Goal: Task Accomplishment & Management: Complete application form

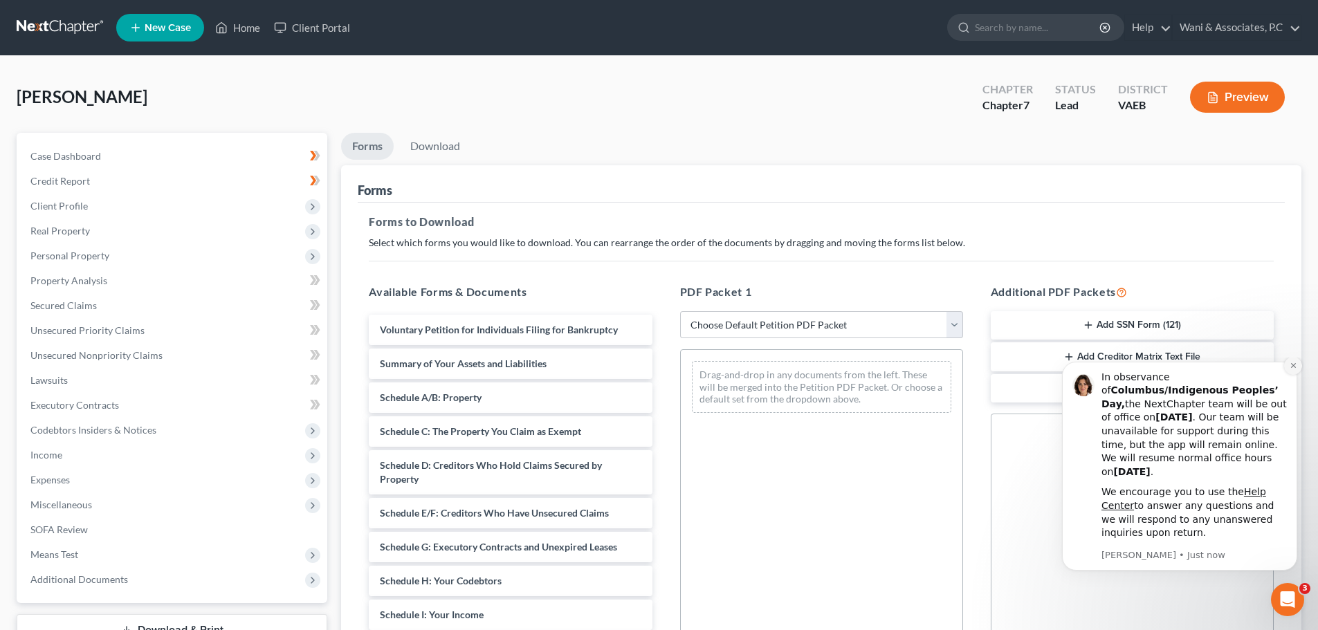
click at [1294, 375] on button "Dismiss notification" at bounding box center [1293, 366] width 18 height 18
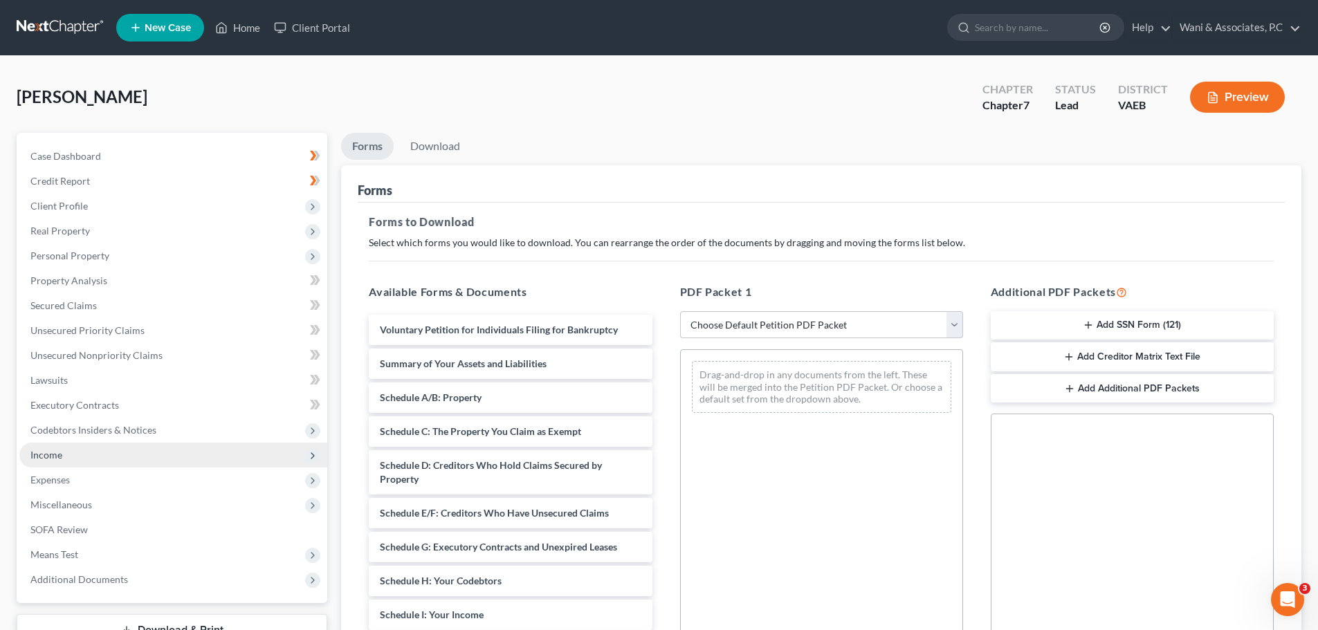
scroll to position [224, 0]
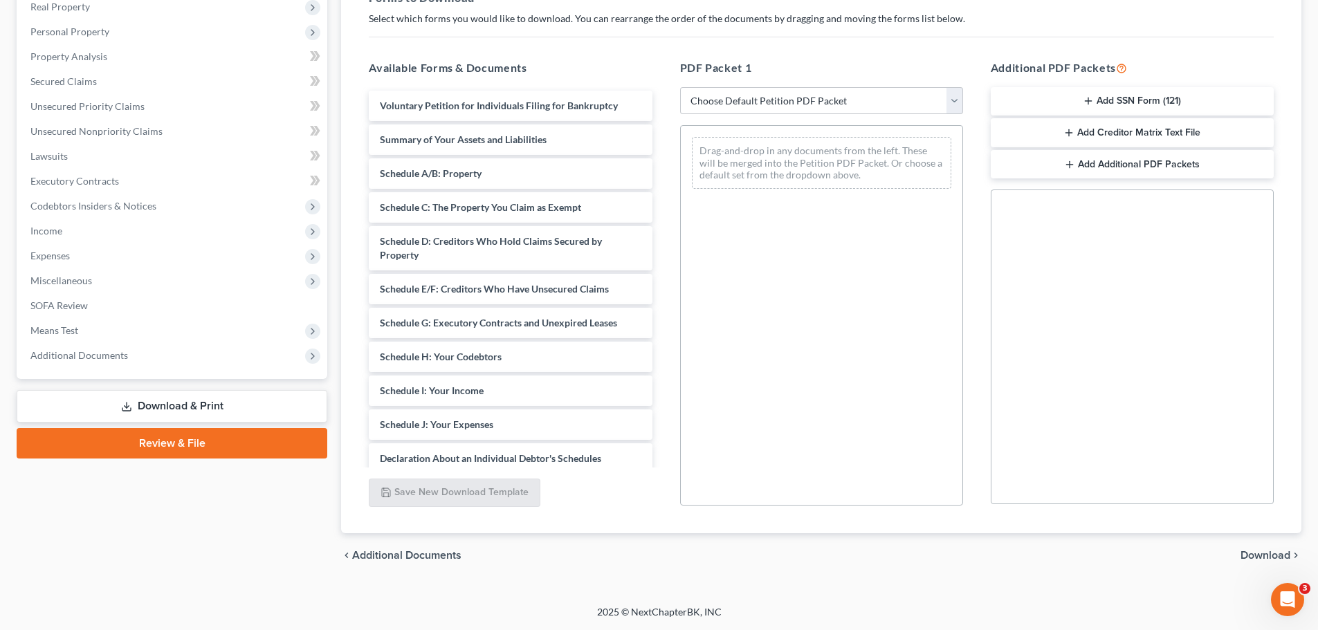
click at [188, 447] on link "Review & File" at bounding box center [172, 443] width 311 height 30
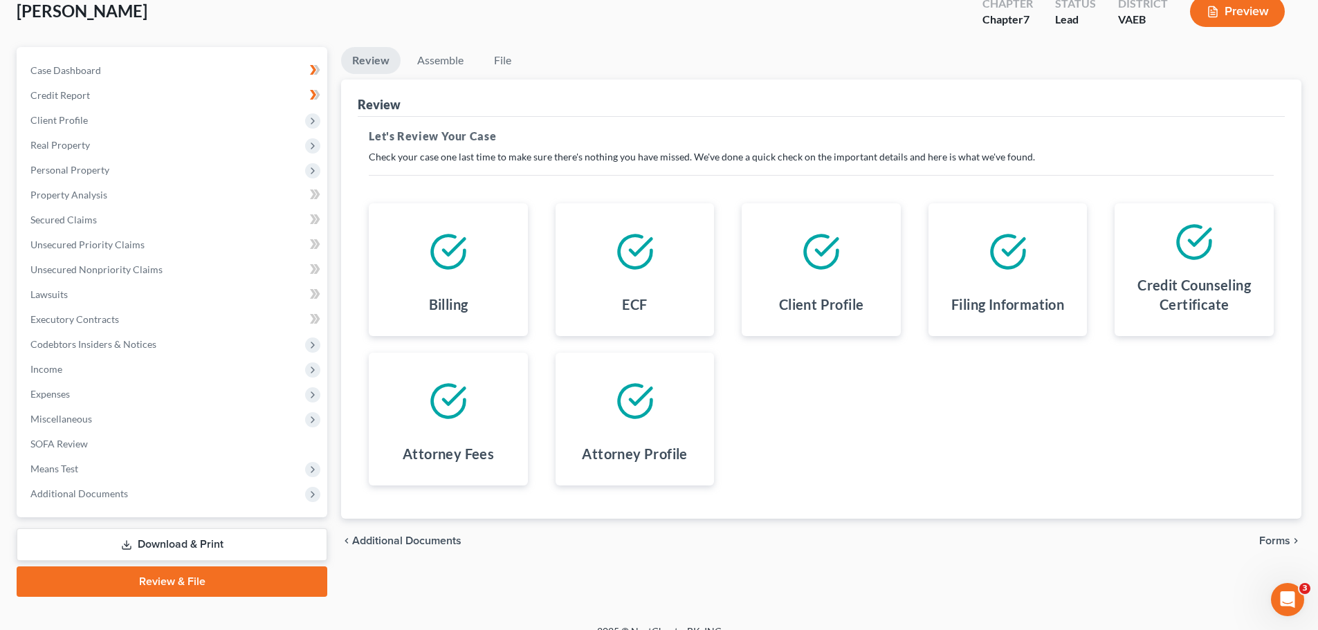
scroll to position [85, 0]
click at [245, 582] on link "Review & File" at bounding box center [172, 582] width 311 height 30
click at [212, 581] on link "Review & File" at bounding box center [172, 582] width 311 height 30
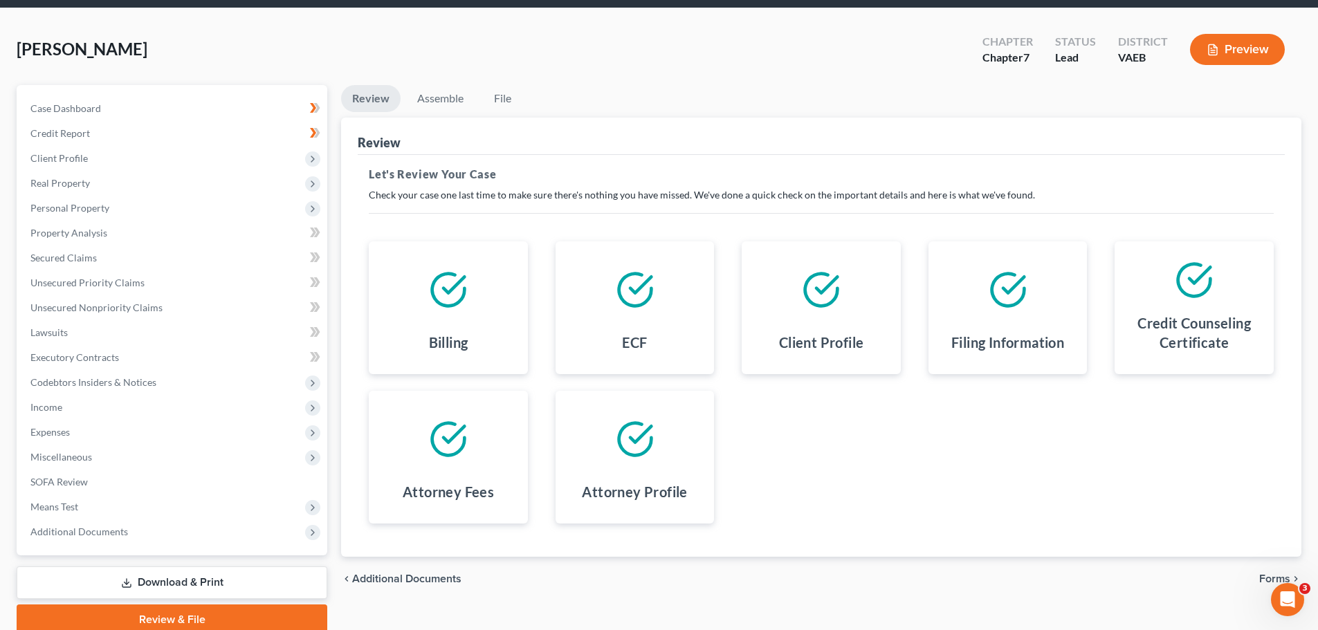
scroll to position [105, 0]
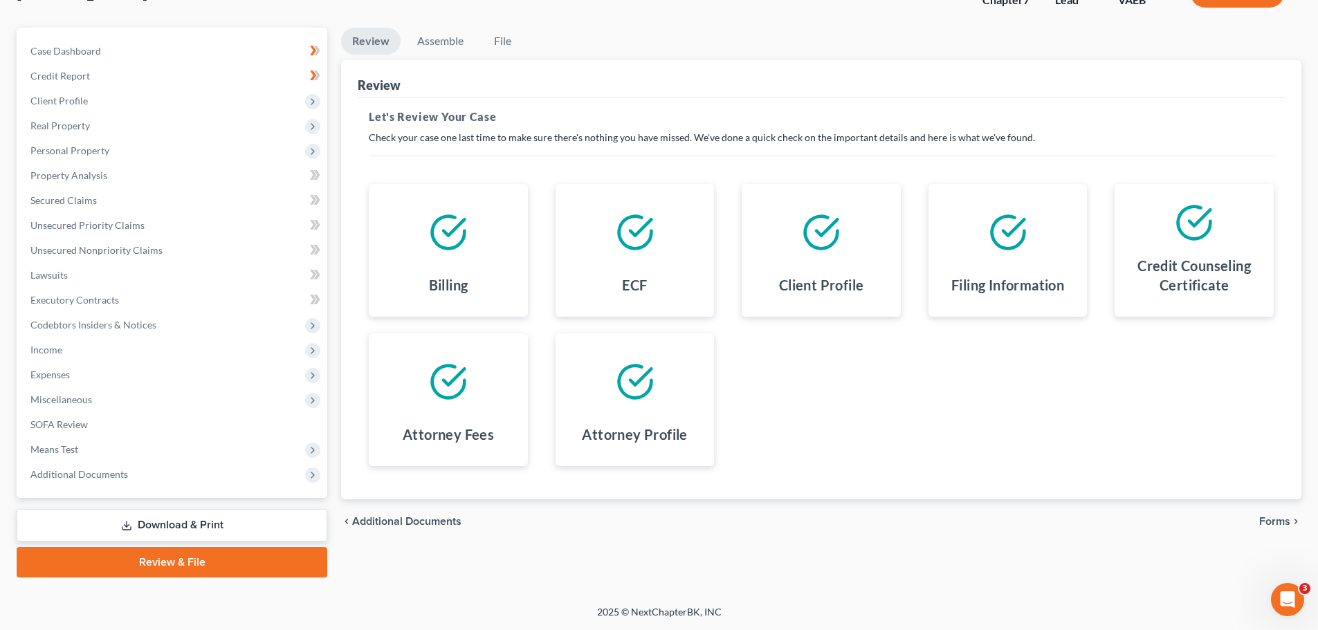
click at [271, 561] on link "Review & File" at bounding box center [172, 562] width 311 height 30
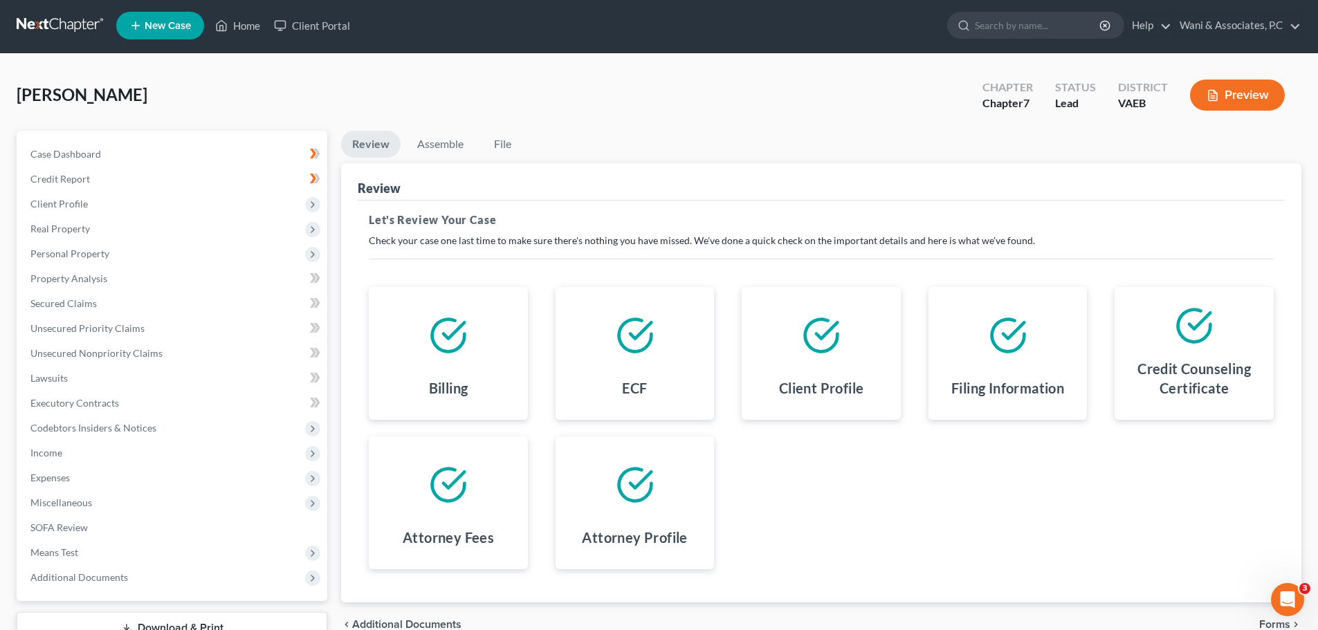
scroll to position [0, 0]
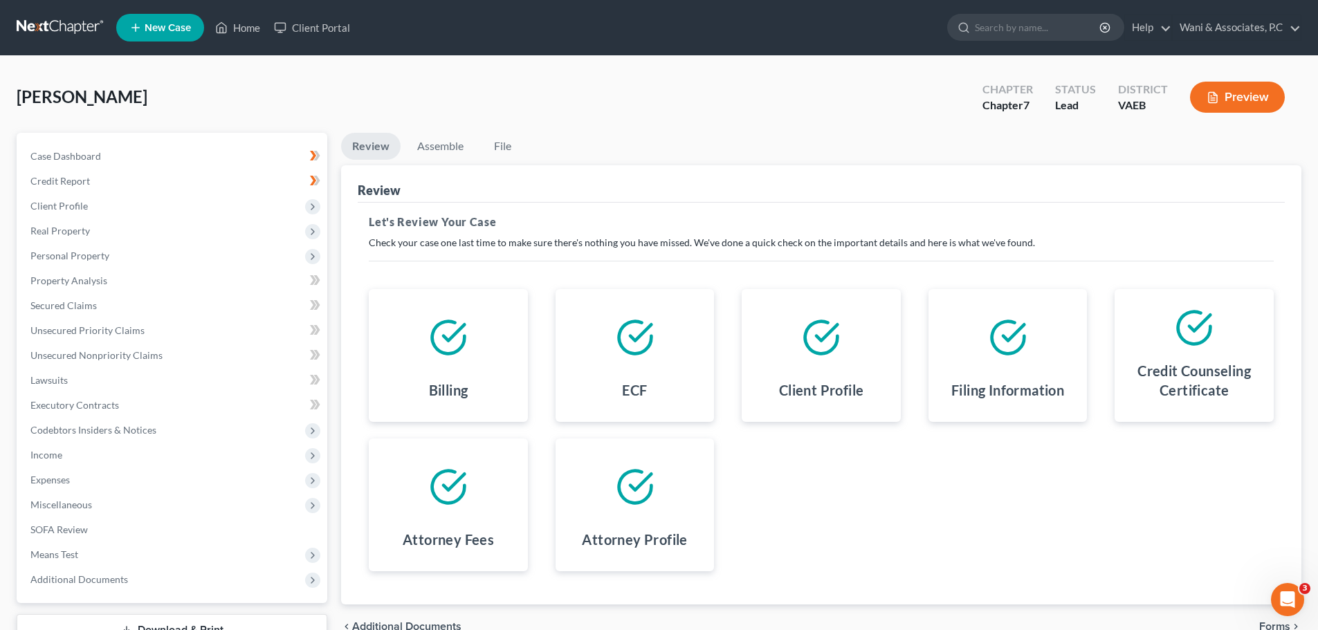
click at [462, 343] on icon at bounding box center [448, 337] width 33 height 33
click at [503, 144] on link "File" at bounding box center [502, 146] width 44 height 27
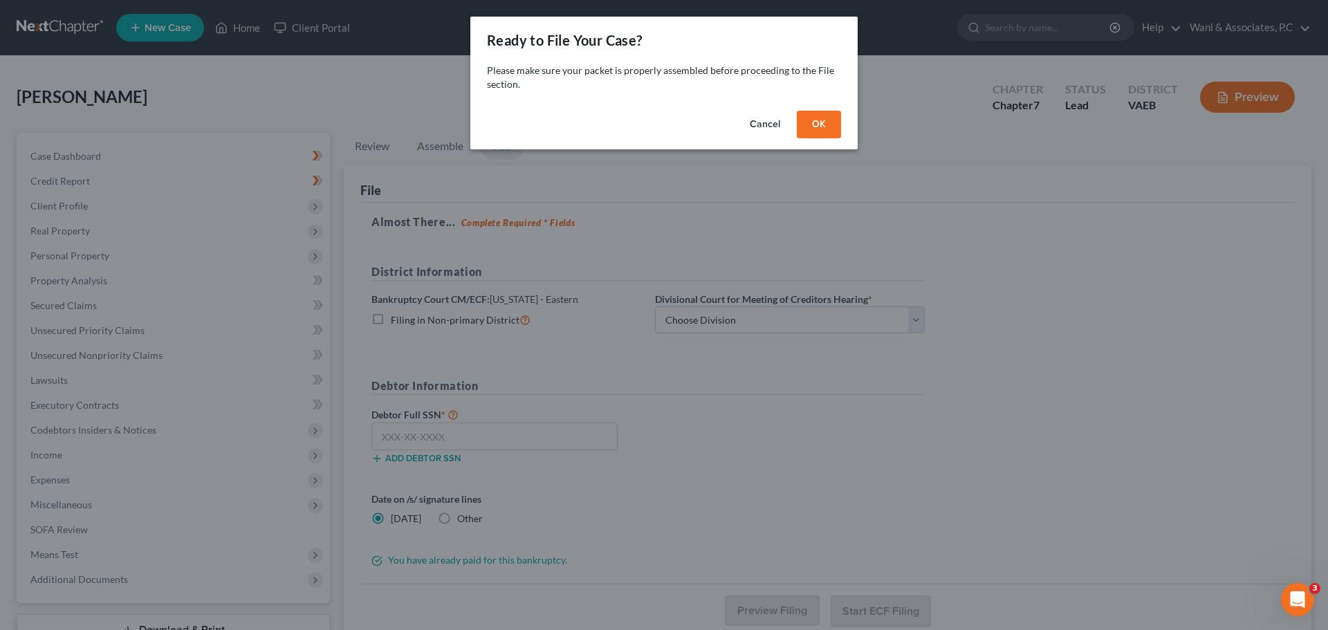
click at [746, 126] on button "Cancel" at bounding box center [765, 125] width 53 height 28
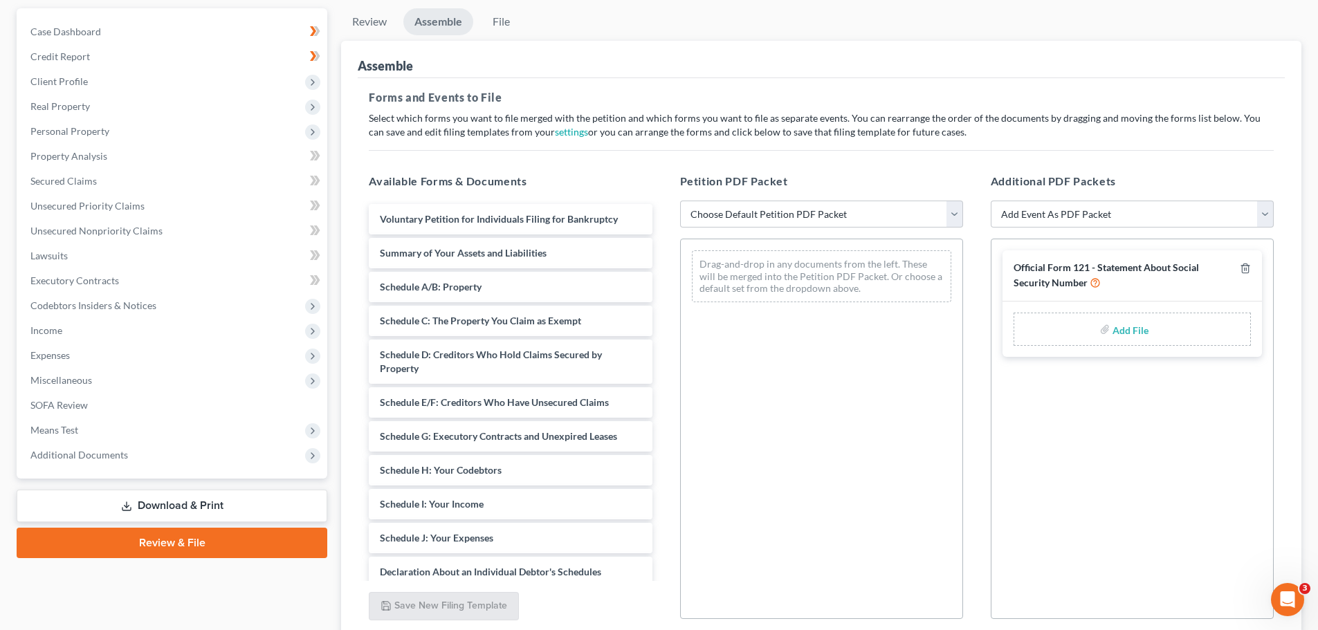
scroll to position [238, 0]
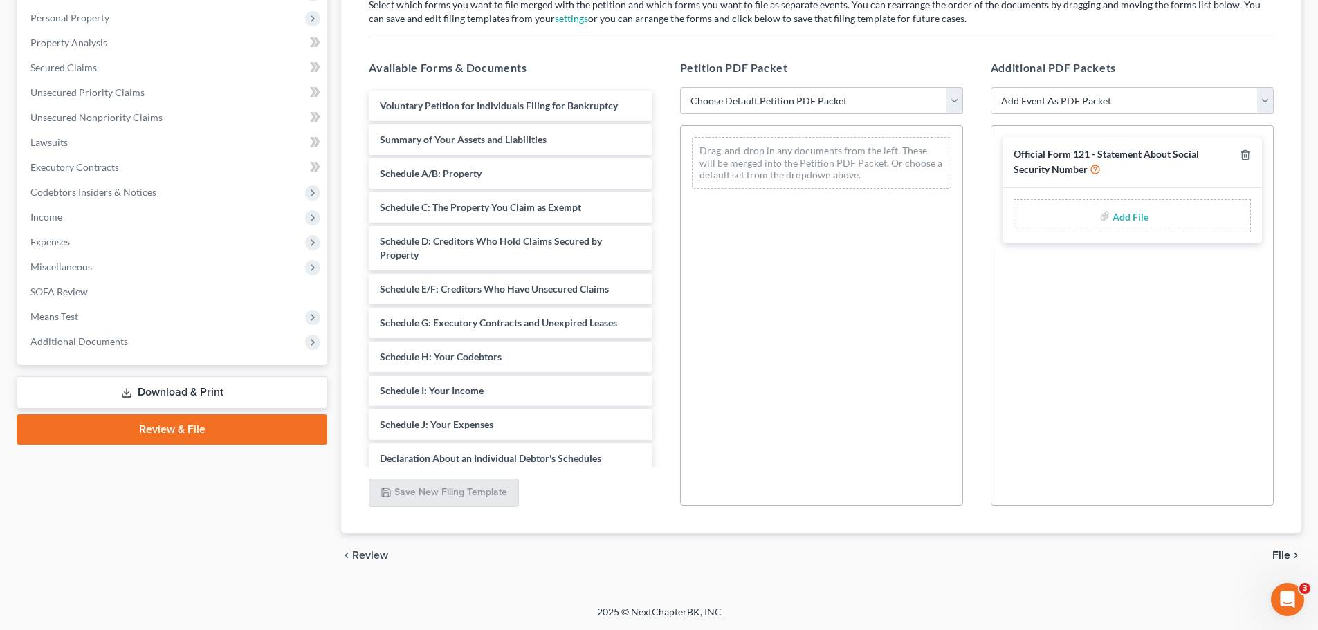
click at [1273, 550] on span "File" at bounding box center [1281, 555] width 18 height 11
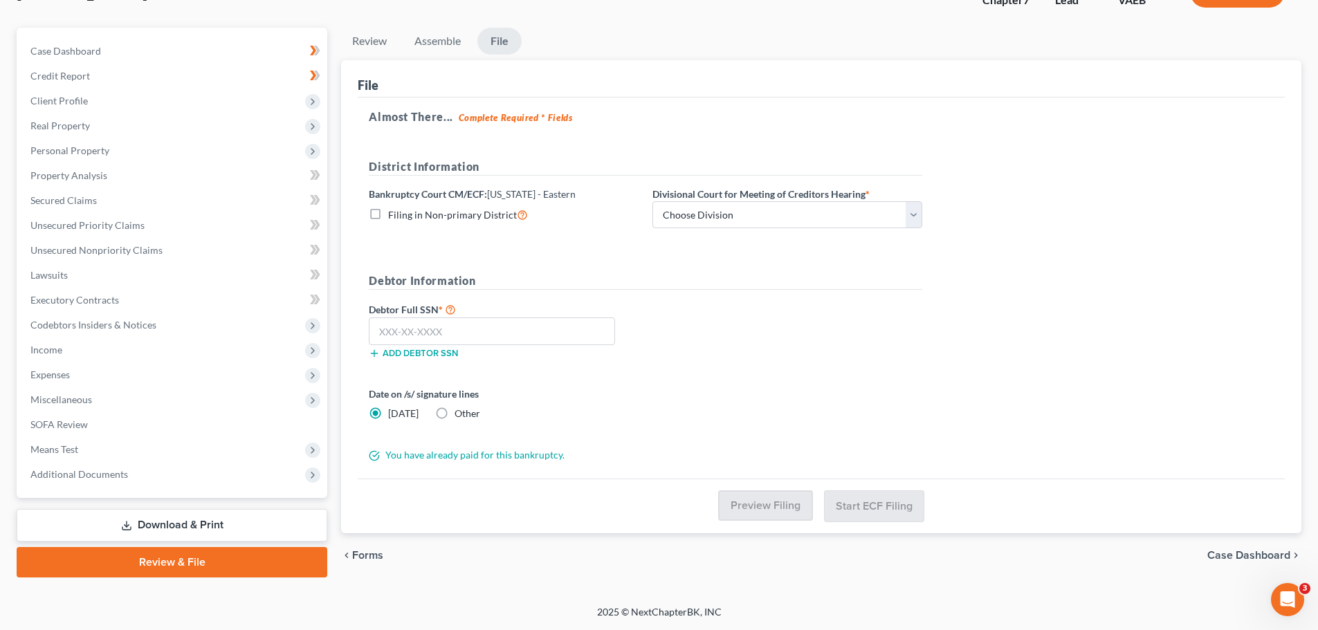
scroll to position [105, 0]
click at [828, 225] on select "Choose Division Alexandria Newport News Norfolk Richmond" at bounding box center [787, 215] width 270 height 28
select select "0"
click at [652, 201] on select "Choose Division Alexandria Newport News Norfolk Richmond" at bounding box center [787, 215] width 270 height 28
click at [598, 338] on input "text" at bounding box center [492, 331] width 246 height 28
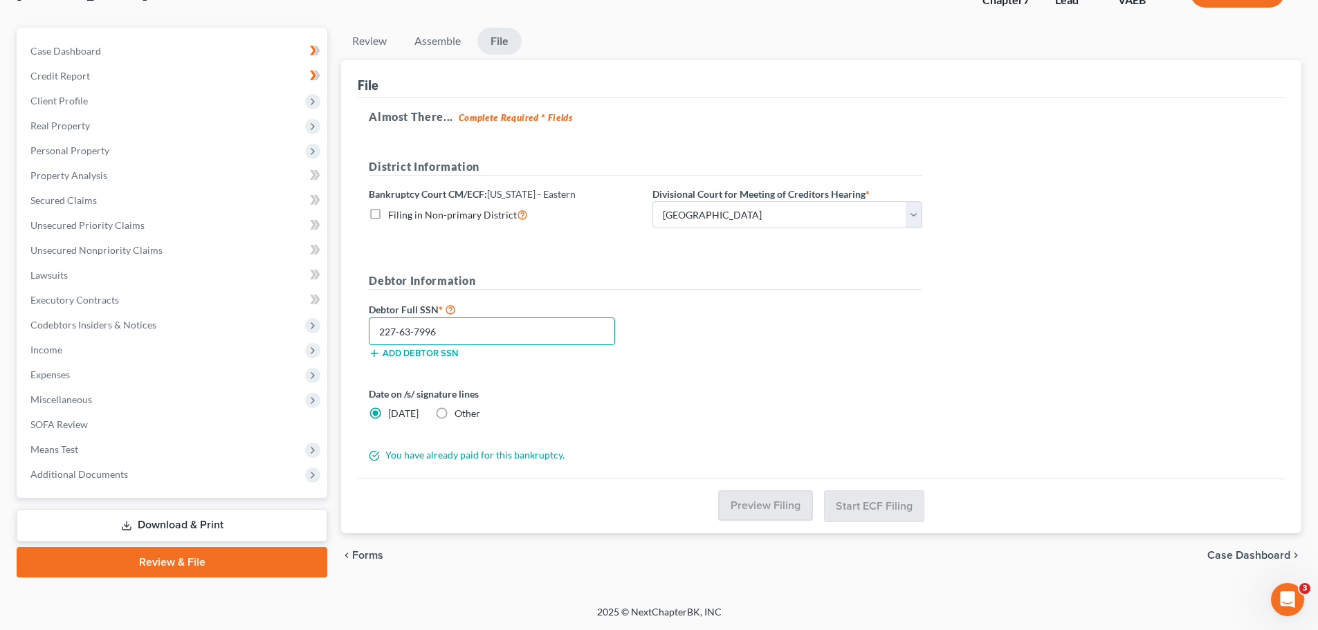
type input "227-63-7996"
click at [454, 410] on label "Other" at bounding box center [467, 414] width 26 height 14
click at [460, 410] on input "Other" at bounding box center [464, 411] width 9 height 9
radio input "true"
radio input "false"
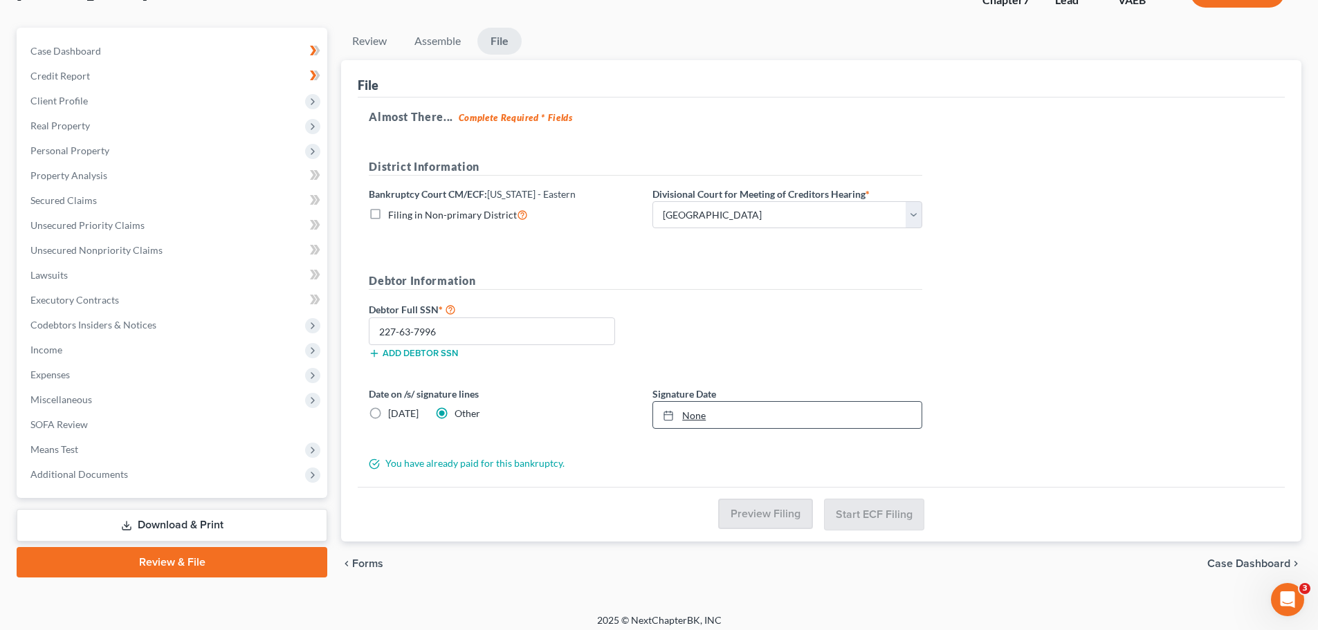
type input "10/13/2025"
click at [702, 417] on link "None" at bounding box center [787, 415] width 268 height 26
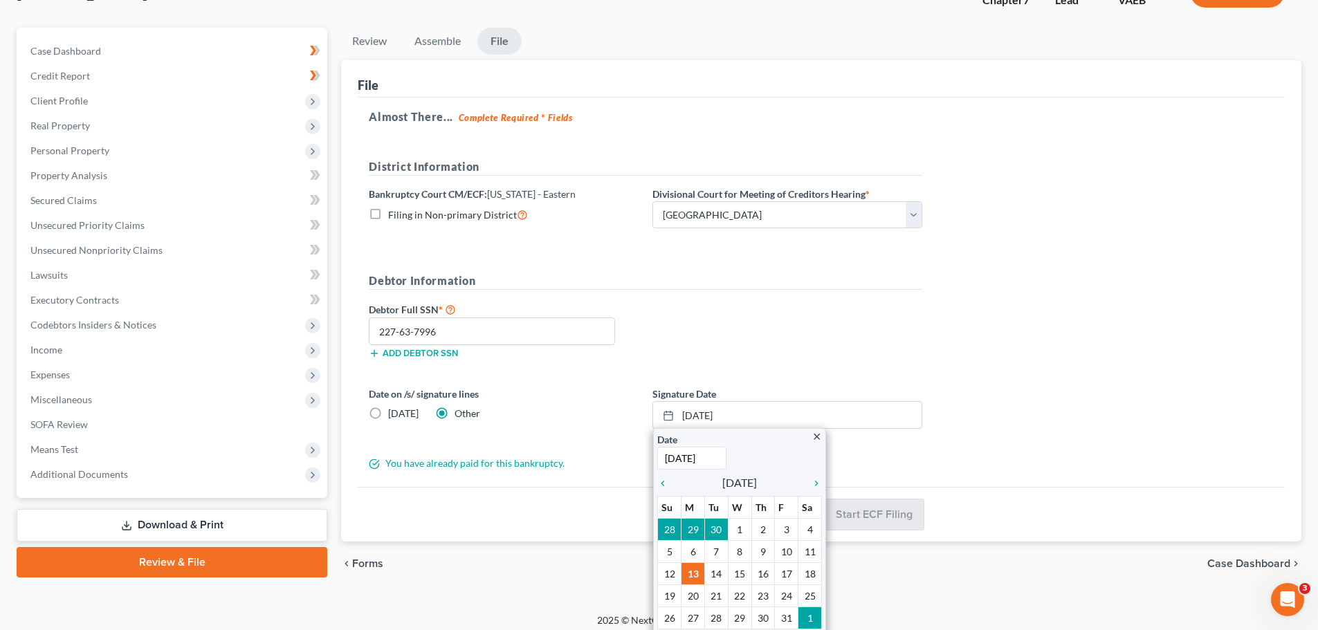
click at [595, 416] on div "Date on /s/ signature lines Today Other" at bounding box center [504, 408] width 284 height 42
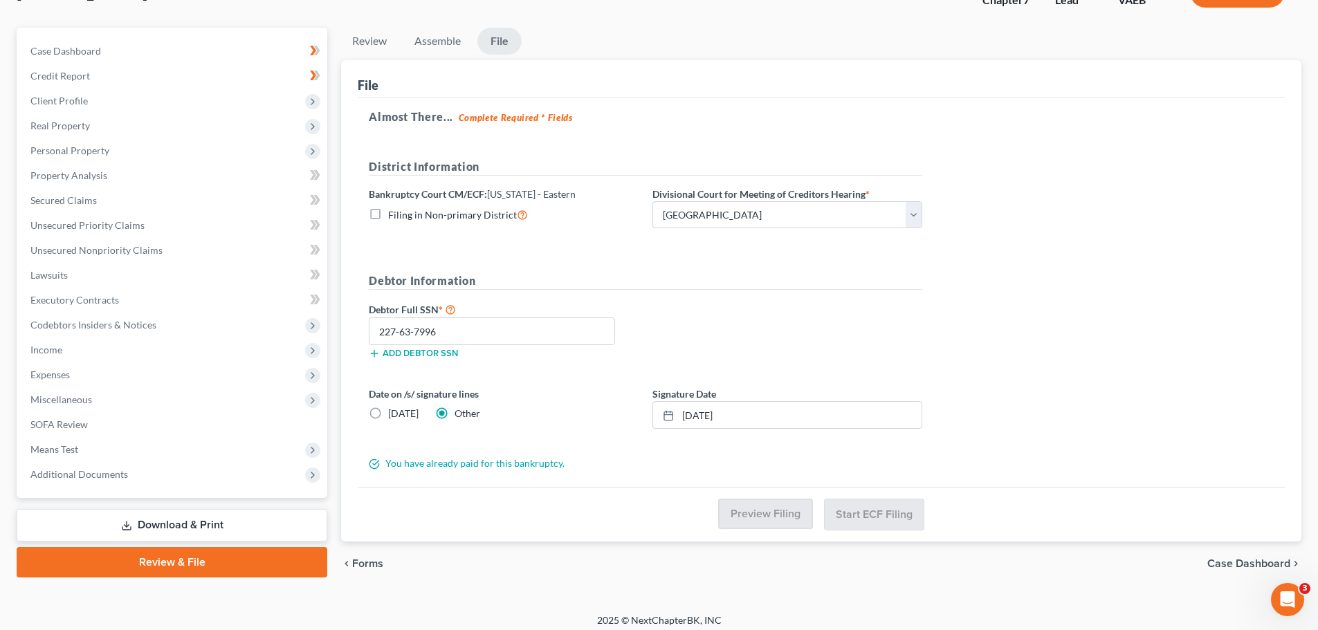
click at [388, 416] on label "Today" at bounding box center [403, 414] width 30 height 14
click at [394, 416] on input "Today" at bounding box center [398, 411] width 9 height 9
radio input "true"
radio input "false"
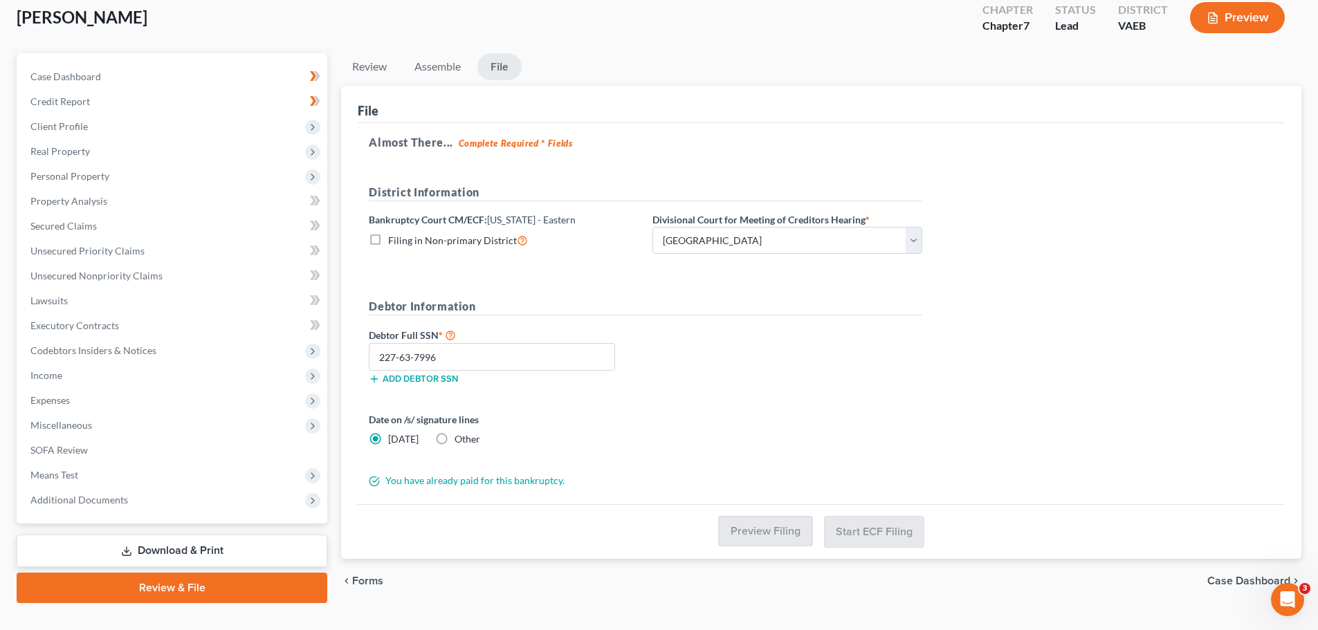
scroll to position [79, 0]
click at [450, 353] on input "227-63-7996" at bounding box center [492, 358] width 246 height 28
click at [681, 428] on div "Date on /s/ signature lines Today Other" at bounding box center [645, 435] width 567 height 45
click at [697, 240] on select "Choose Division Alexandria Newport News Norfolk Richmond" at bounding box center [787, 242] width 270 height 28
click at [998, 256] on div "Almost There... Complete Required * Fields District Information Bankruptcy Cour…" at bounding box center [821, 315] width 927 height 382
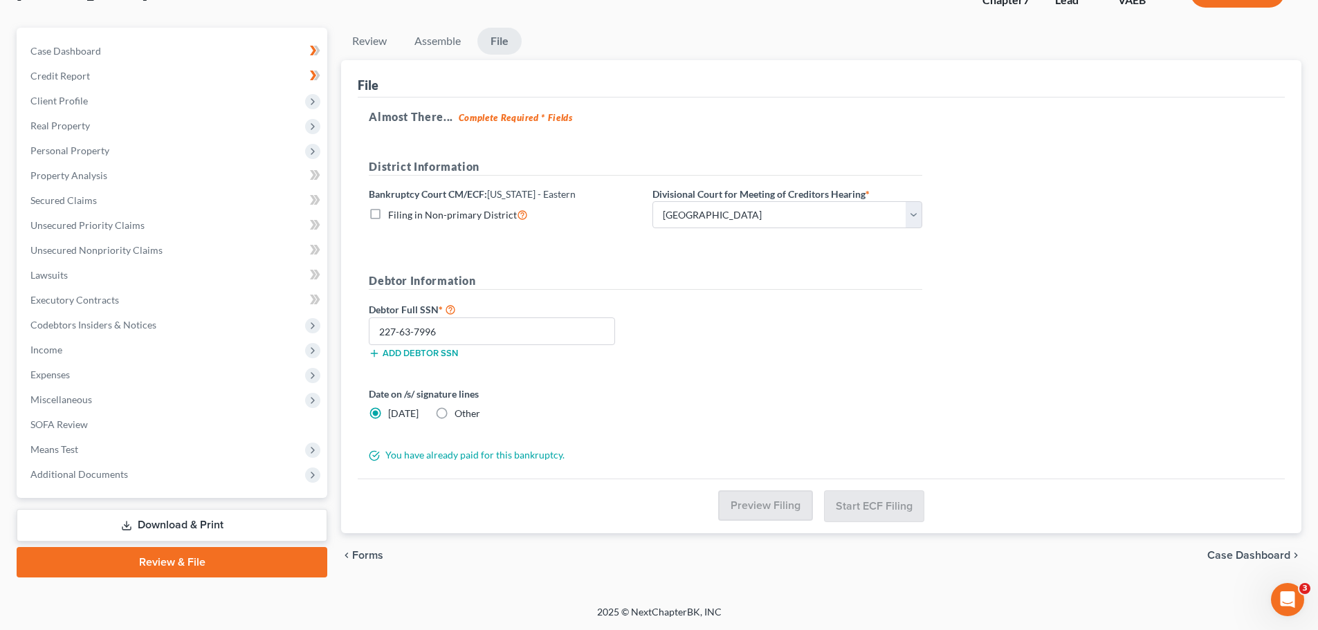
scroll to position [103, 0]
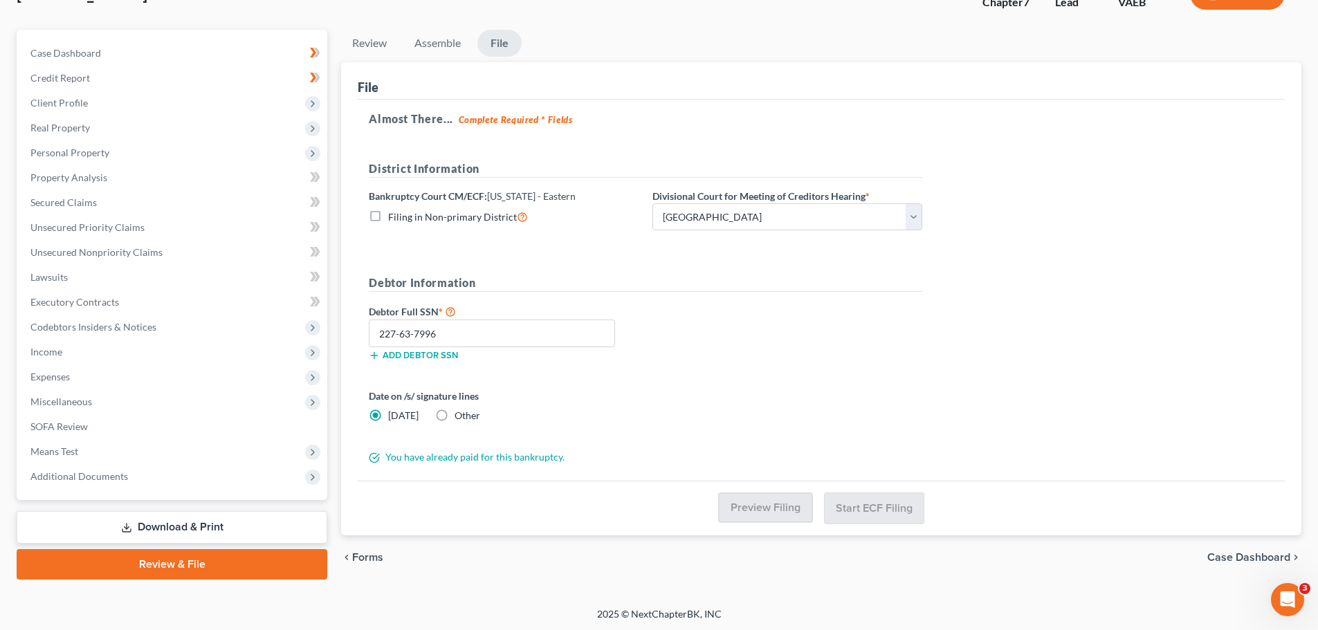
click at [376, 557] on span "Forms" at bounding box center [367, 557] width 31 height 11
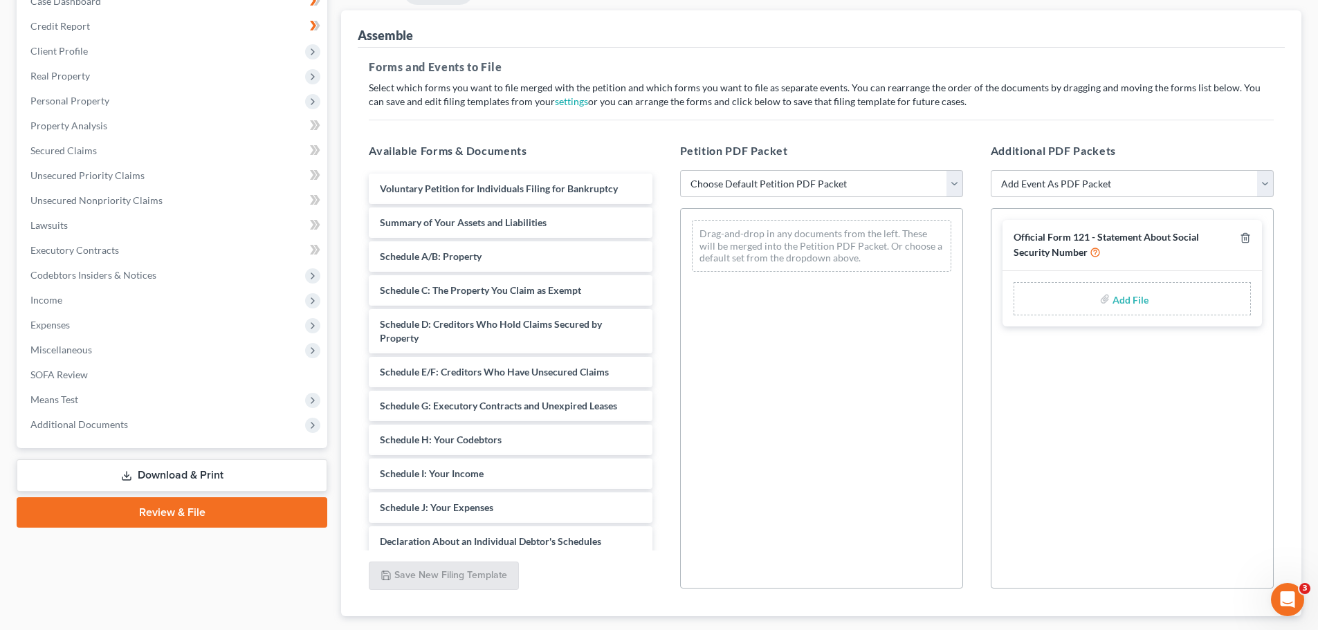
scroll to position [156, 0]
click at [898, 189] on select "Choose Default Petition PDF Packet Complete Bankruptcy Petition (all forms and …" at bounding box center [821, 183] width 283 height 28
select select "0"
click at [680, 169] on select "Choose Default Petition PDF Packet Complete Bankruptcy Petition (all forms and …" at bounding box center [821, 183] width 283 height 28
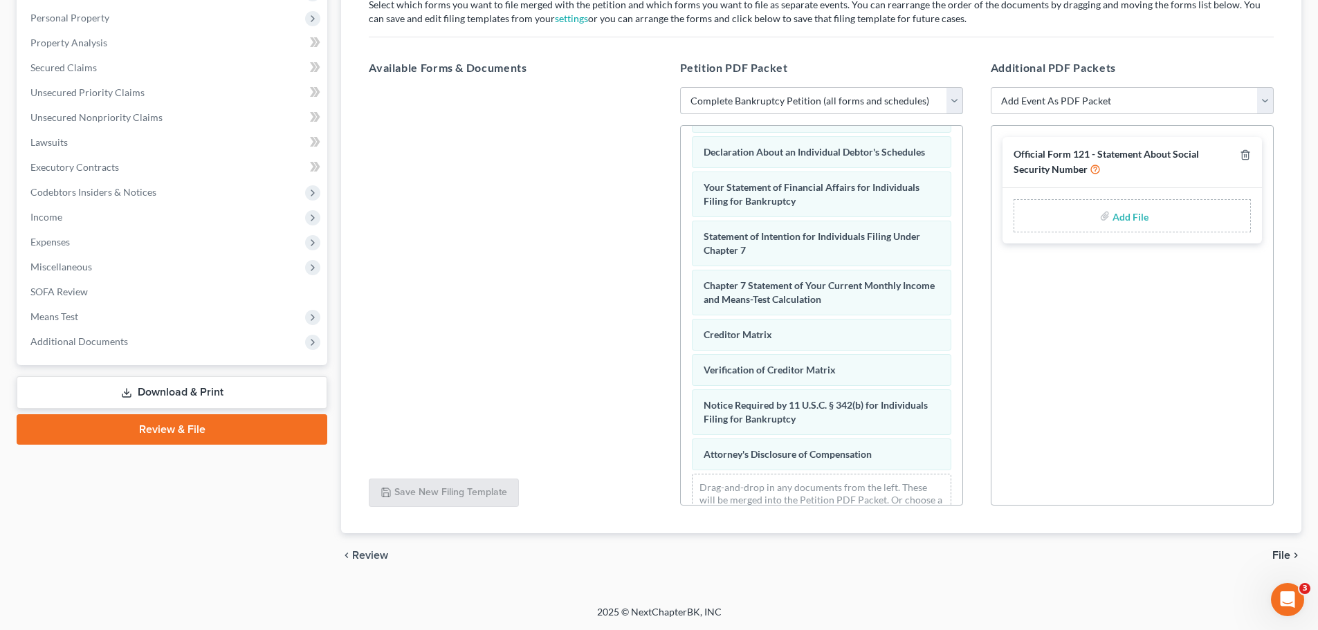
scroll to position [441, 0]
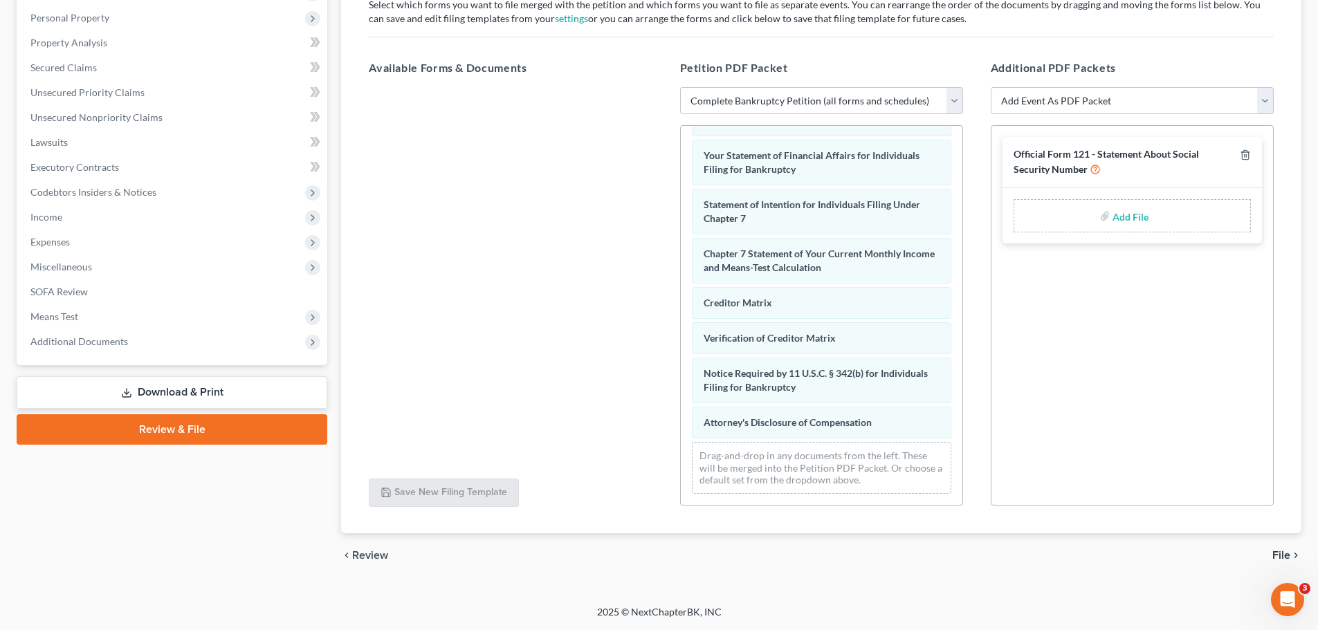
click at [1291, 554] on icon "chevron_right" at bounding box center [1295, 555] width 11 height 11
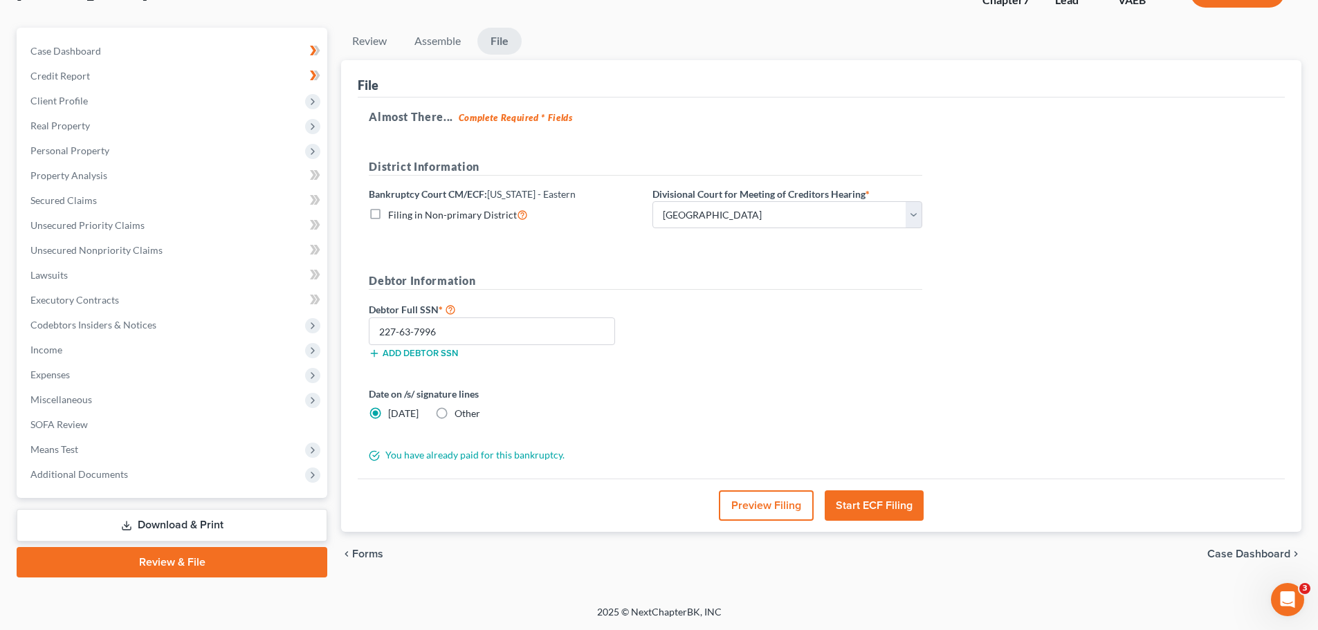
click at [887, 509] on button "Start ECF Filing" at bounding box center [873, 505] width 99 height 30
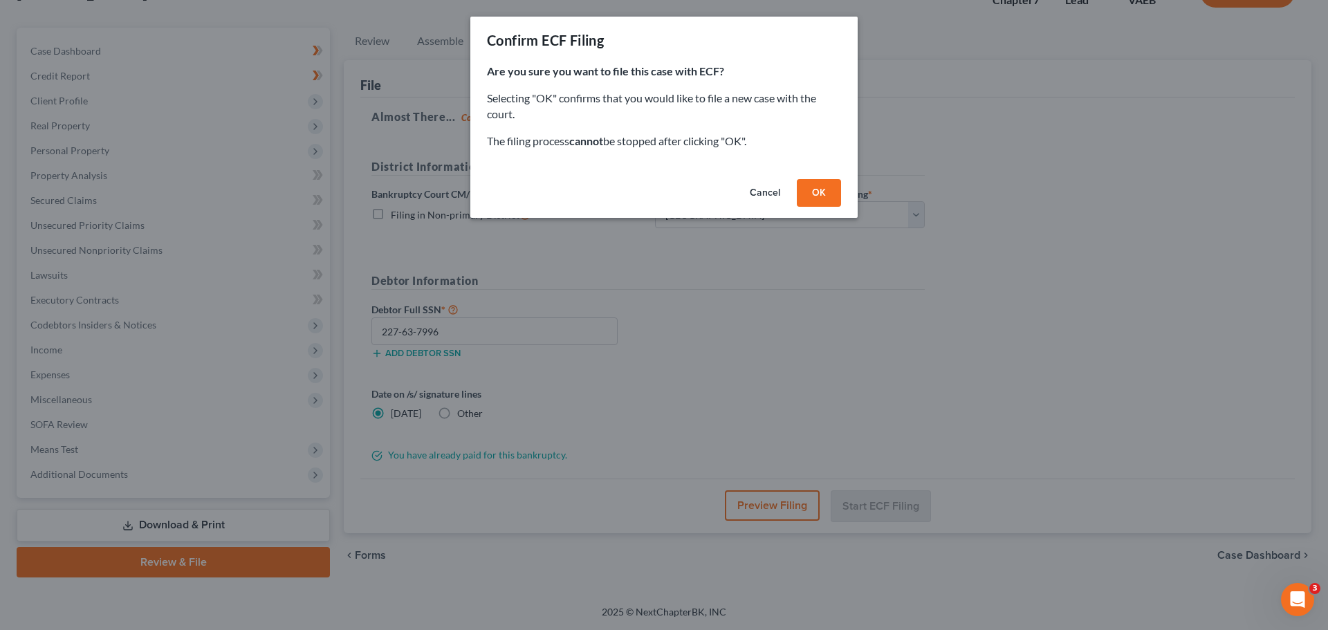
click at [834, 188] on button "OK" at bounding box center [819, 193] width 44 height 28
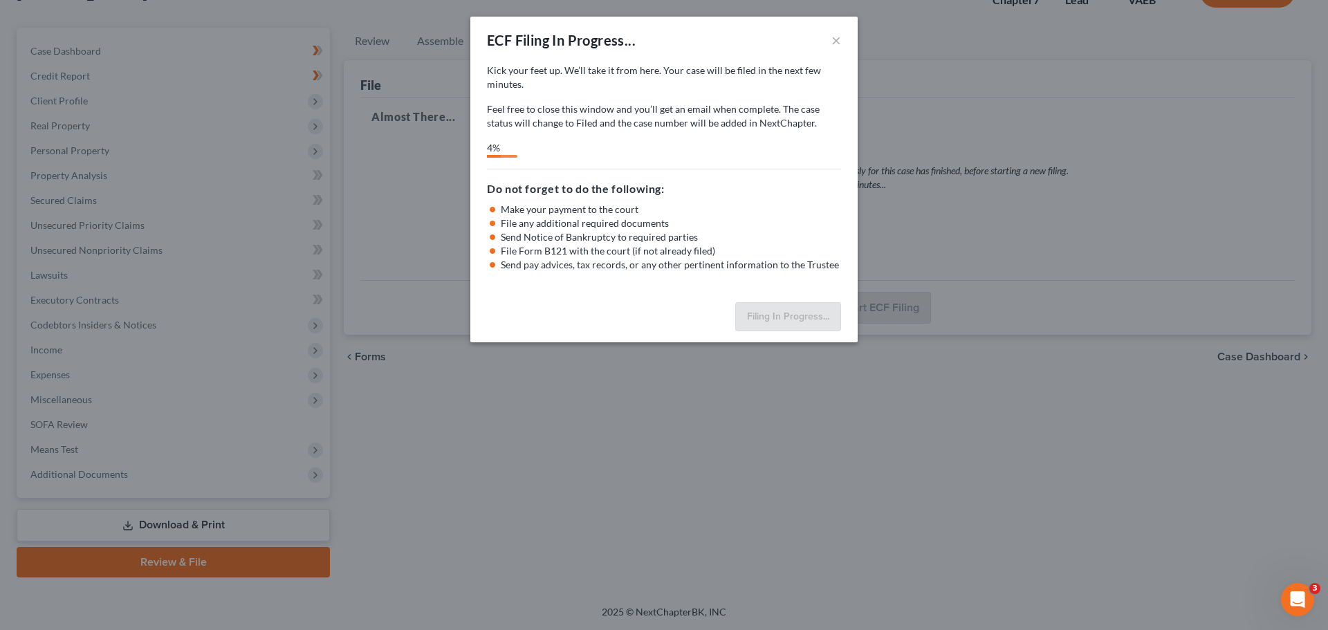
select select "0"
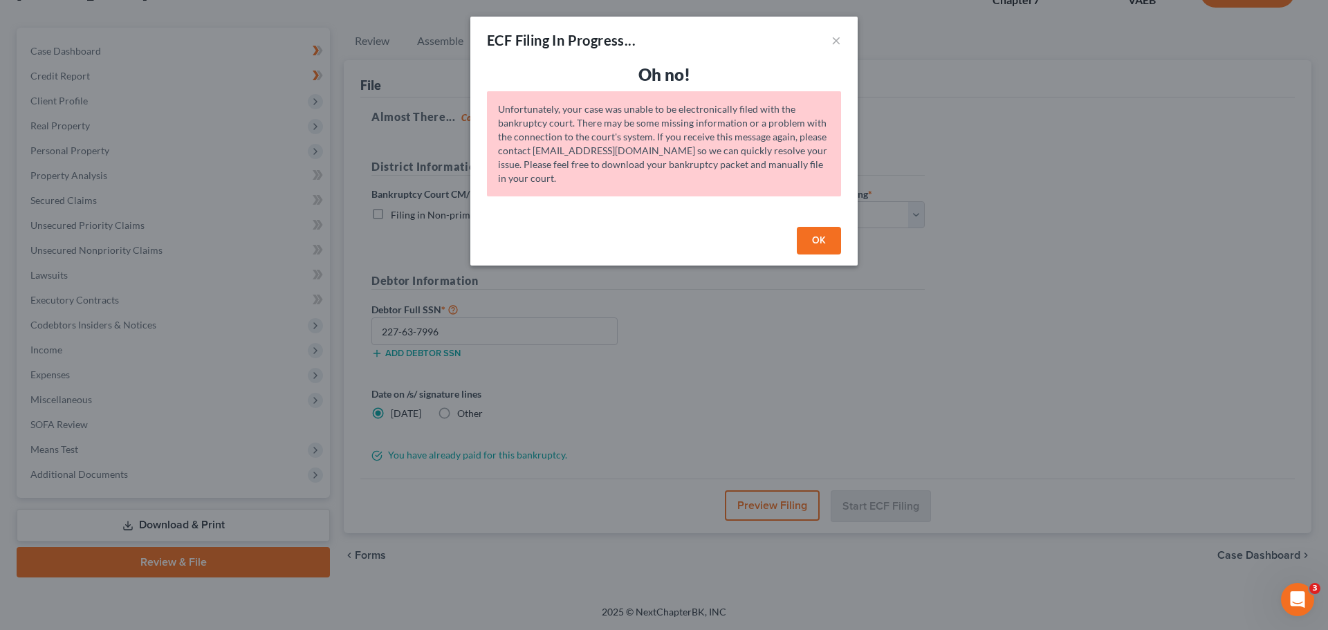
click at [815, 243] on button "OK" at bounding box center [819, 241] width 44 height 28
